Goal: Task Accomplishment & Management: Manage account settings

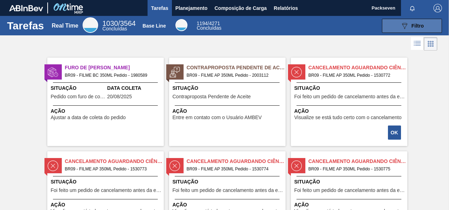
click at [405, 20] on button "089F7B8B-B2A5-4AFE-B5C0-19BA573D28AC Filtro" at bounding box center [412, 26] width 60 height 14
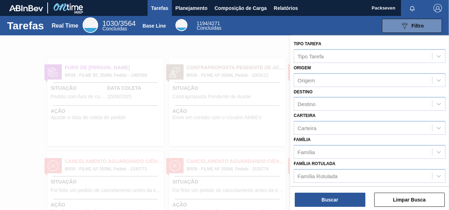
scroll to position [0, 0]
click at [416, 199] on button "Limpar Busca" at bounding box center [409, 199] width 71 height 14
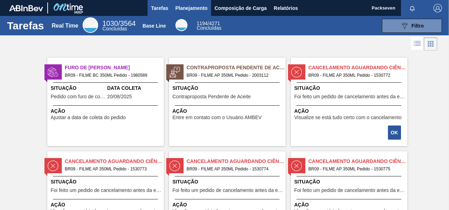
click at [198, 6] on span "Planejamento" at bounding box center [191, 8] width 32 height 8
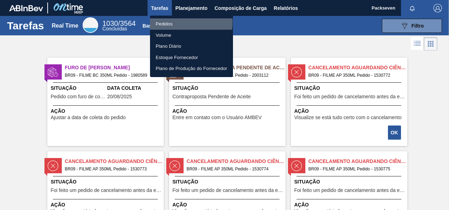
click at [172, 22] on li "Pedidos" at bounding box center [191, 23] width 83 height 11
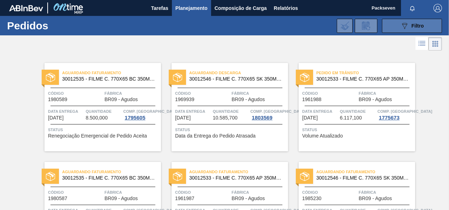
click at [407, 26] on icon "089F7B8B-B2A5-4AFE-B5C0-19BA573D28AC" at bounding box center [404, 26] width 8 height 8
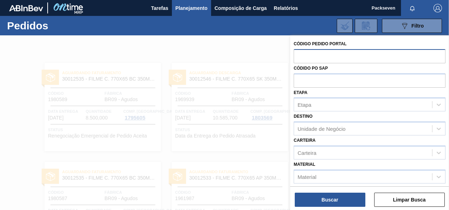
click at [315, 54] on input "text" at bounding box center [370, 55] width 152 height 13
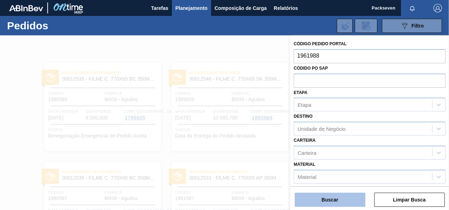
type input "1961988"
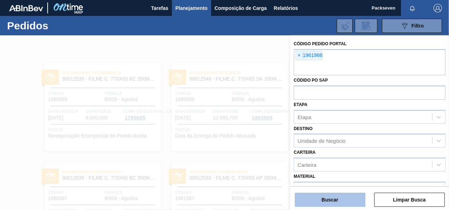
click at [328, 206] on button "Buscar" at bounding box center [330, 199] width 71 height 14
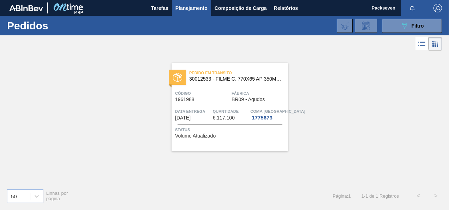
click at [182, 115] on span "[DATE]" at bounding box center [183, 117] width 16 height 5
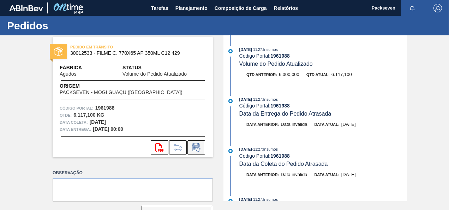
click at [191, 145] on icon at bounding box center [196, 147] width 11 height 8
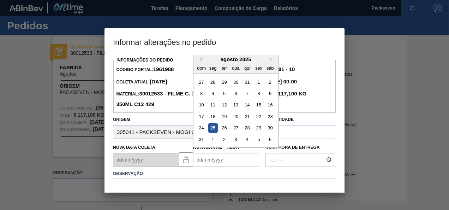
click at [208, 161] on Entrega1961988 "Nova Data Entrega" at bounding box center [226, 159] width 66 height 14
type Entrega1961988 "[DATE]"
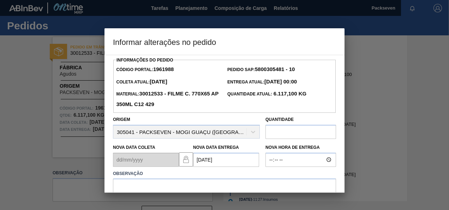
click at [365, 136] on div at bounding box center [224, 105] width 449 height 210
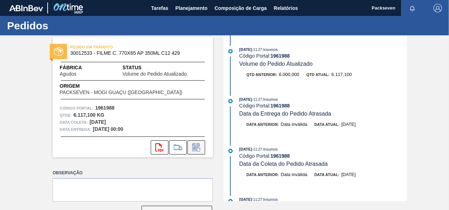
click at [196, 146] on icon at bounding box center [196, 147] width 11 height 8
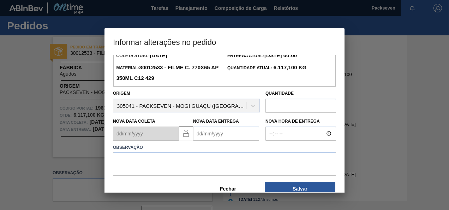
scroll to position [35, 0]
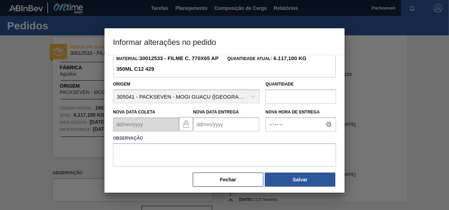
click at [211, 124] on Entrega1961988 "Nova Data Entrega" at bounding box center [226, 124] width 66 height 14
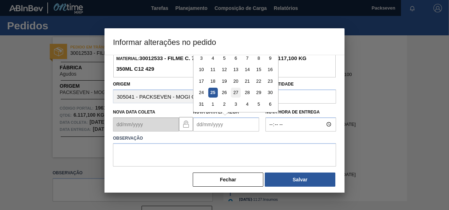
click at [235, 97] on div "27" at bounding box center [236, 93] width 10 height 10
type Entrega1961988 "[DATE]"
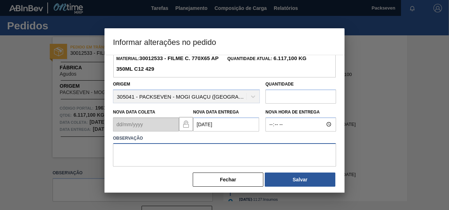
click at [143, 154] on textarea at bounding box center [224, 154] width 223 height 23
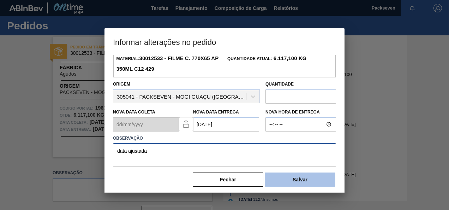
type textarea "data ajustada"
click at [301, 177] on button "Salvar" at bounding box center [300, 179] width 71 height 14
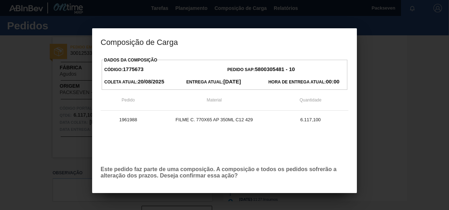
click at [344, 181] on div "Dados da Composição Código: 1775673 Pedido SAP: 5800305481 - 10 Coleta Atual: […" at bounding box center [225, 131] width 248 height 153
click at [353, 169] on div "Dados da Composição Código: 1775673 Pedido SAP: 5800305481 - 10 Coleta Atual: […" at bounding box center [224, 124] width 265 height 138
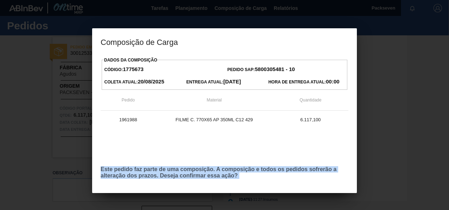
click at [353, 169] on div "Dados da Composição Código: 1775673 Pedido SAP: 5800305481 - 10 Coleta Atual: […" at bounding box center [224, 124] width 265 height 138
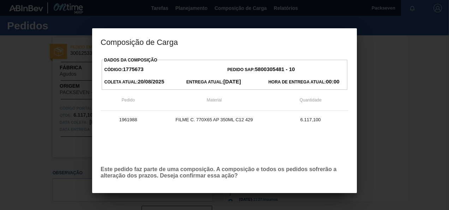
drag, startPoint x: 353, startPoint y: 169, endPoint x: 353, endPoint y: 184, distance: 14.8
click at [353, 184] on div "Dados da Composição Código: 1775673 Pedido SAP: 5800305481 - 10 Coleta Atual: […" at bounding box center [224, 124] width 265 height 138
drag, startPoint x: 304, startPoint y: 145, endPoint x: 309, endPoint y: 145, distance: 4.9
click at [305, 145] on div "1961988 FILME C. 770X65 AP 350ML C12 429 6.117,100" at bounding box center [225, 134] width 248 height 49
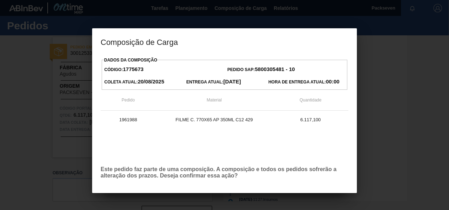
drag, startPoint x: 309, startPoint y: 145, endPoint x: 336, endPoint y: 172, distance: 38.4
drag, startPoint x: 336, startPoint y: 172, endPoint x: 250, endPoint y: 139, distance: 92.4
click at [250, 139] on div "1961988 FILME C. 770X65 AP 350ML C12 429 6.117,100" at bounding box center [225, 134] width 248 height 49
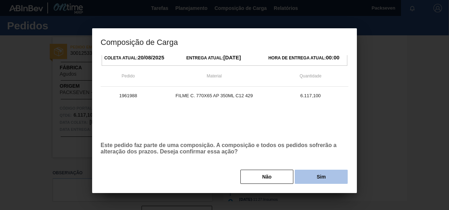
click at [321, 170] on button "Sim" at bounding box center [321, 176] width 53 height 14
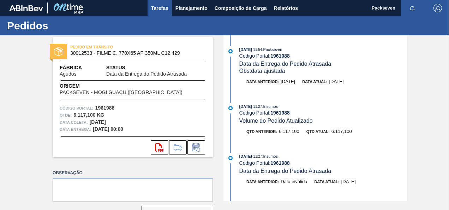
click at [159, 6] on span "Tarefas" at bounding box center [159, 8] width 17 height 8
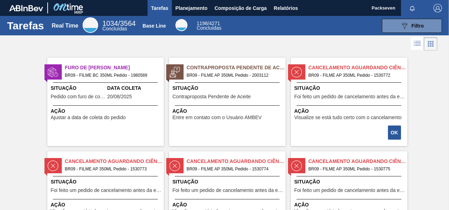
click at [138, 73] on span "BR09 - FILME BC 350ML Pedido - 1980589" at bounding box center [111, 75] width 93 height 8
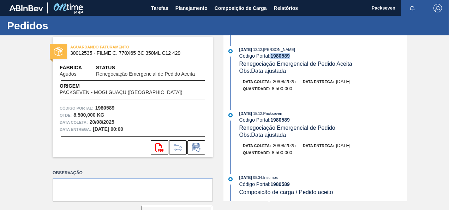
drag, startPoint x: 271, startPoint y: 56, endPoint x: 300, endPoint y: 59, distance: 28.7
click at [300, 59] on div "Código Portal: 1980589" at bounding box center [323, 56] width 168 height 6
copy strong "1980589"
